Goal: Contribute content: Contribute content

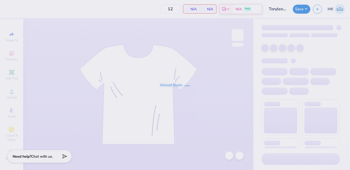
type input "Torylennyphoto-pink Tory club set"
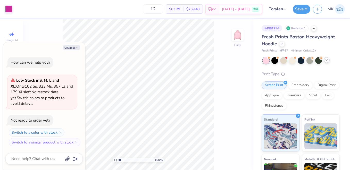
click at [326, 61] on icon at bounding box center [327, 60] width 4 height 4
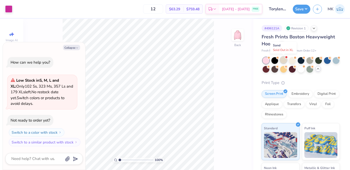
click at [283, 61] on div at bounding box center [283, 60] width 7 height 7
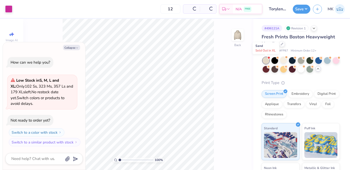
scroll to position [52, 0]
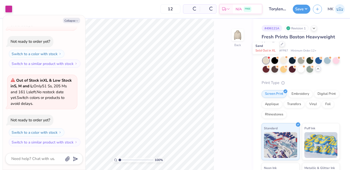
click at [267, 61] on div at bounding box center [266, 60] width 7 height 7
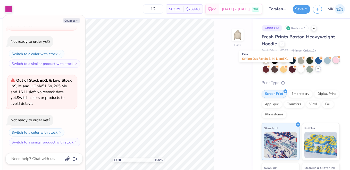
click at [333, 63] on div at bounding box center [336, 60] width 7 height 7
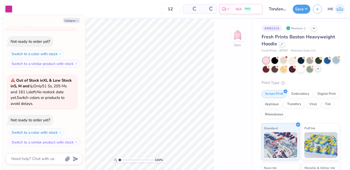
scroll to position [209, 0]
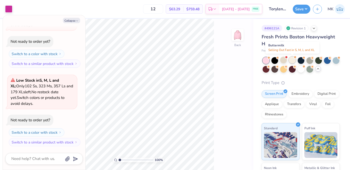
click at [294, 60] on div at bounding box center [292, 60] width 7 height 7
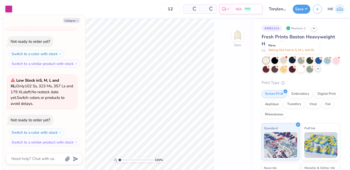
scroll to position [288, 0]
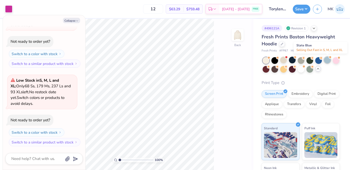
click at [325, 61] on div at bounding box center [327, 60] width 7 height 7
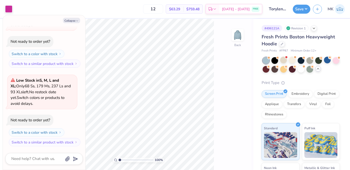
scroll to position [366, 0]
click at [301, 11] on button "Save" at bounding box center [302, 8] width 18 height 9
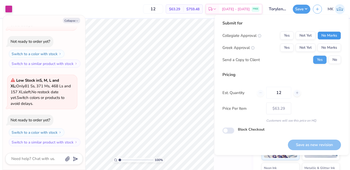
click at [325, 38] on button "No Marks" at bounding box center [329, 35] width 23 height 8
click at [328, 46] on button "No Marks" at bounding box center [329, 48] width 23 height 8
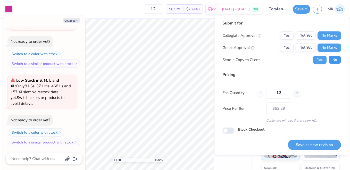
click at [336, 62] on button "No" at bounding box center [335, 60] width 12 height 8
type textarea "x"
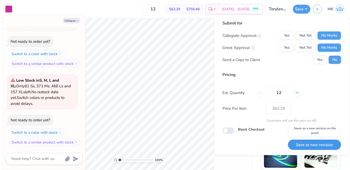
click at [307, 143] on button "Save as new revision" at bounding box center [314, 145] width 53 height 11
type input "$63.29"
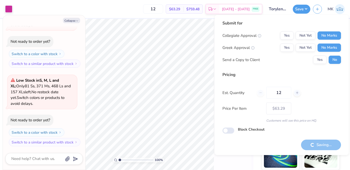
type textarea "x"
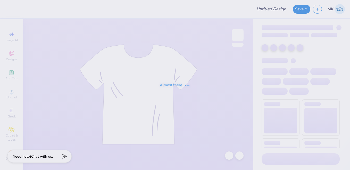
type input "Torylennyphoto-pink Tory club set"
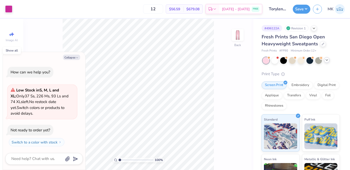
click at [325, 60] on icon at bounding box center [327, 60] width 4 height 4
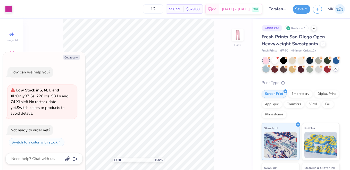
click at [270, 70] on div at bounding box center [266, 69] width 7 height 7
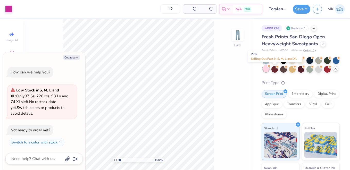
scroll to position [42, 0]
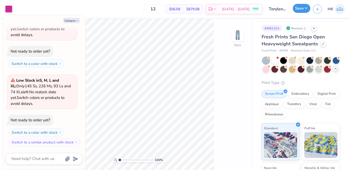
click at [299, 9] on button "Save" at bounding box center [302, 8] width 18 height 9
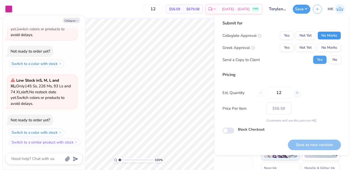
click at [333, 36] on button "No Marks" at bounding box center [329, 35] width 23 height 8
click at [330, 48] on button "No Marks" at bounding box center [329, 48] width 23 height 8
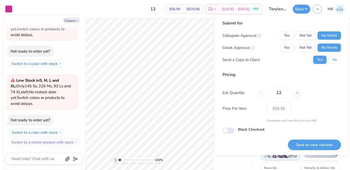
click at [334, 59] on button "No" at bounding box center [335, 60] width 12 height 8
type textarea "x"
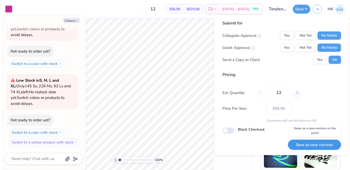
click at [309, 147] on button "Save as new revision" at bounding box center [314, 145] width 53 height 11
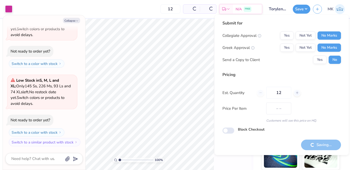
type input "$56.59"
type textarea "x"
